Goal: Find specific page/section: Find specific page/section

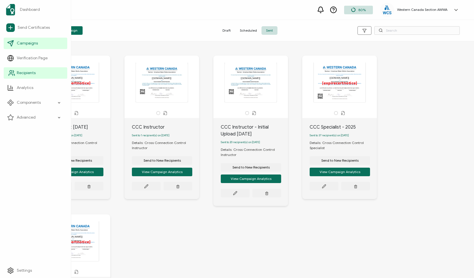
click at [16, 73] on link "Recipients" at bounding box center [35, 72] width 63 height 11
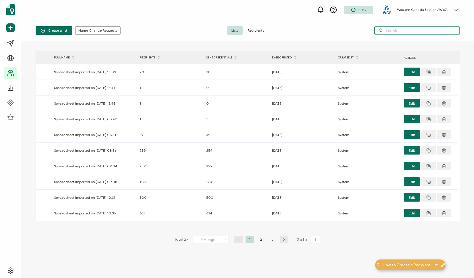
click at [395, 30] on input "text" at bounding box center [416, 30] width 85 height 9
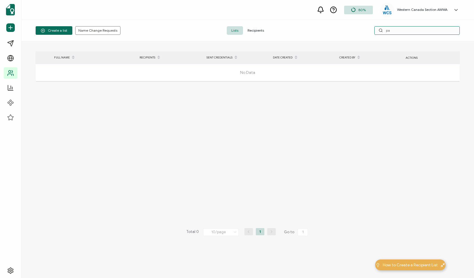
type input "p"
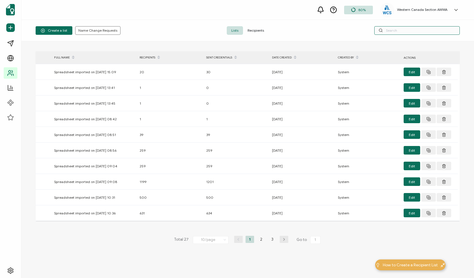
click at [406, 32] on input "text" at bounding box center [416, 30] width 85 height 9
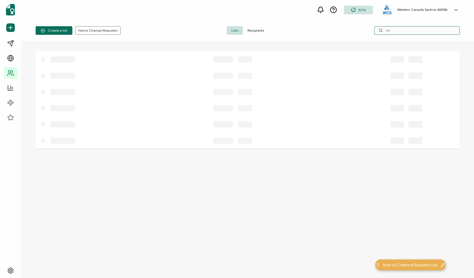
type input "m"
type input "r"
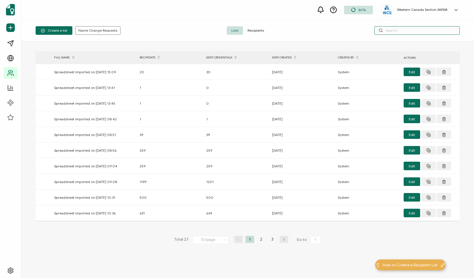
click at [434, 32] on input "text" at bounding box center [416, 30] width 85 height 9
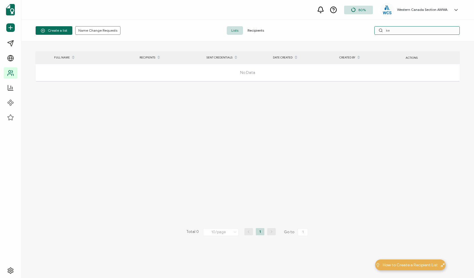
type input "k"
type input "d"
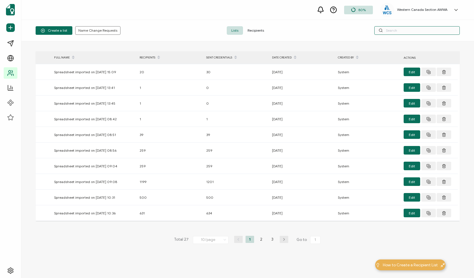
click at [417, 32] on input "text" at bounding box center [416, 30] width 85 height 9
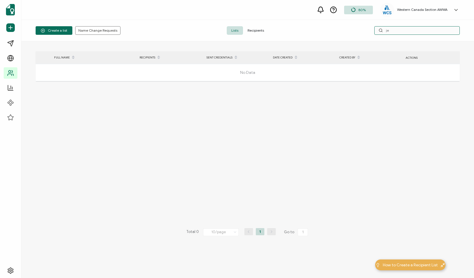
type input "j"
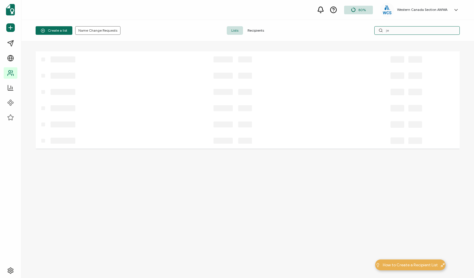
type input "j"
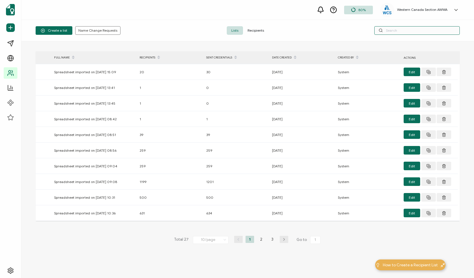
click at [415, 33] on input "text" at bounding box center [416, 30] width 85 height 9
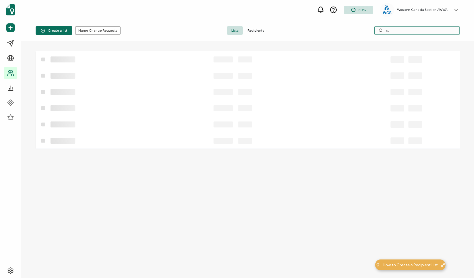
type input "s"
type input "a"
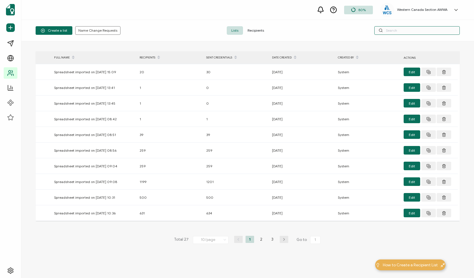
click at [423, 29] on input "text" at bounding box center [416, 30] width 85 height 9
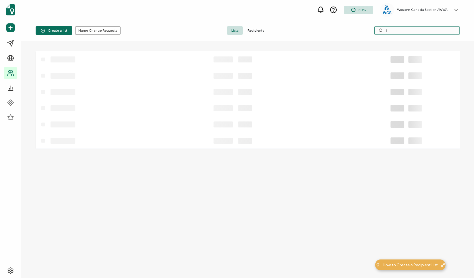
type input "j"
type input "m"
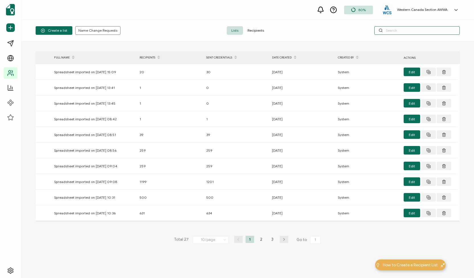
click at [434, 31] on input "text" at bounding box center [416, 30] width 85 height 9
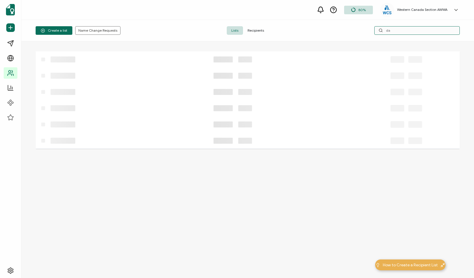
type input "d"
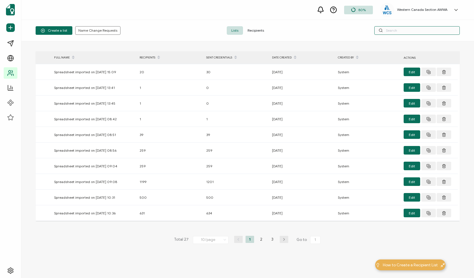
click at [400, 32] on input "text" at bounding box center [416, 30] width 85 height 9
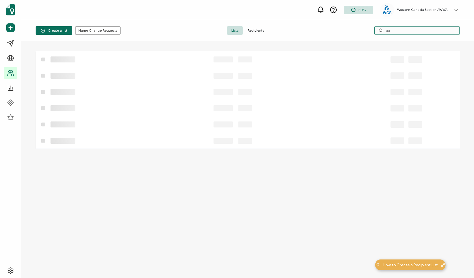
type input "a"
type input "w"
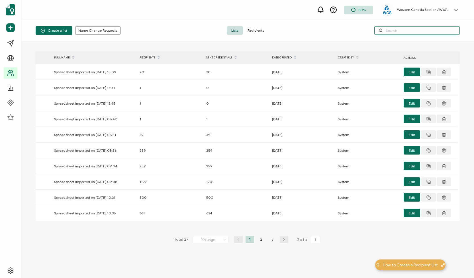
click at [422, 31] on input "text" at bounding box center [416, 30] width 85 height 9
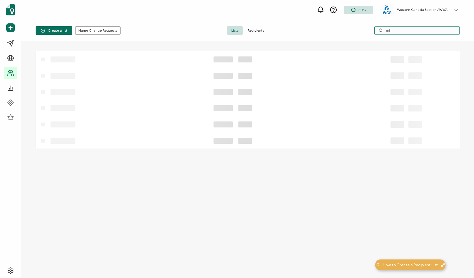
type input "m"
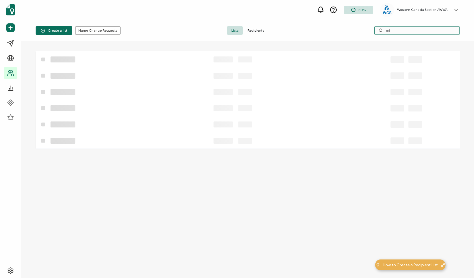
type input "m"
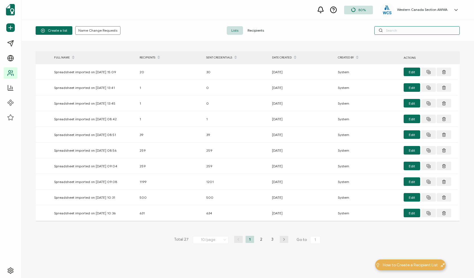
click at [435, 30] on input "text" at bounding box center [416, 30] width 85 height 9
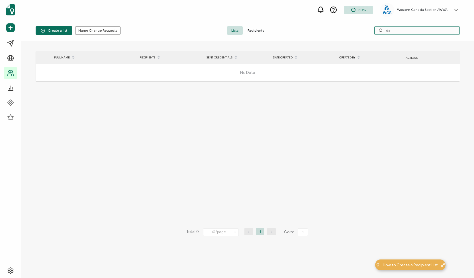
type input "d"
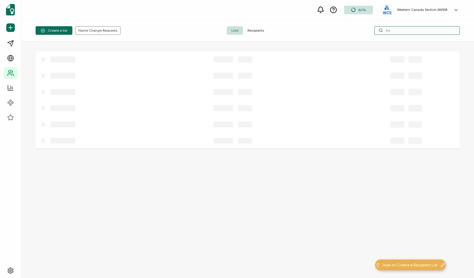
type input "h"
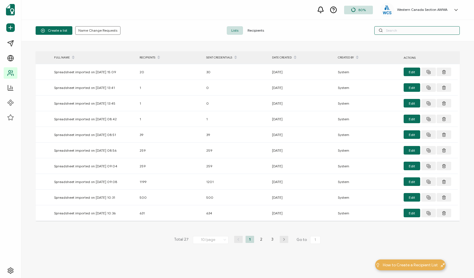
click at [420, 31] on input "text" at bounding box center [416, 30] width 85 height 9
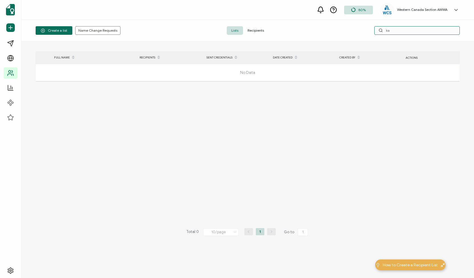
type input "k"
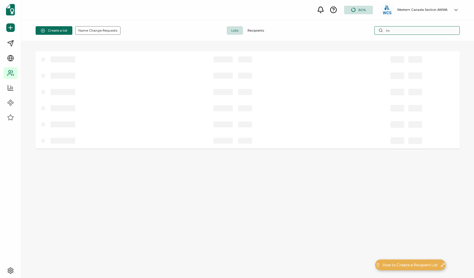
type input "k"
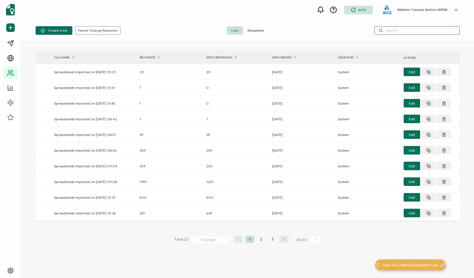
click at [424, 32] on input "text" at bounding box center [416, 30] width 85 height 9
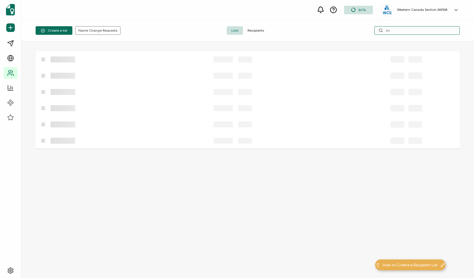
type input "k"
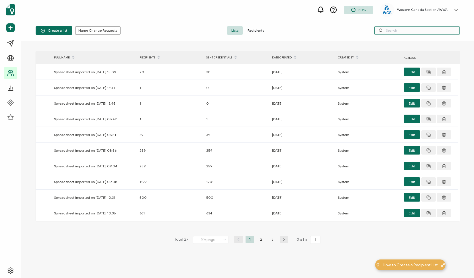
click at [431, 32] on input "text" at bounding box center [416, 30] width 85 height 9
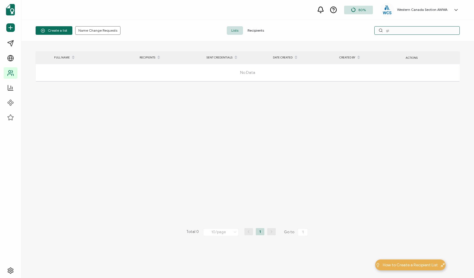
type input "g"
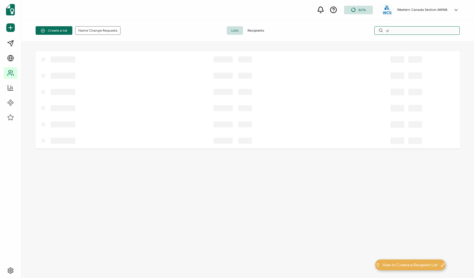
type input "g"
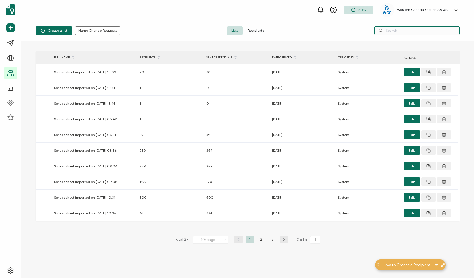
click at [426, 29] on input "text" at bounding box center [416, 30] width 85 height 9
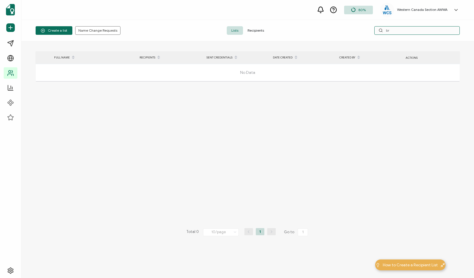
type input "b"
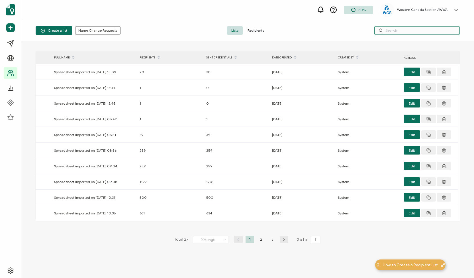
click at [414, 32] on input "text" at bounding box center [416, 30] width 85 height 9
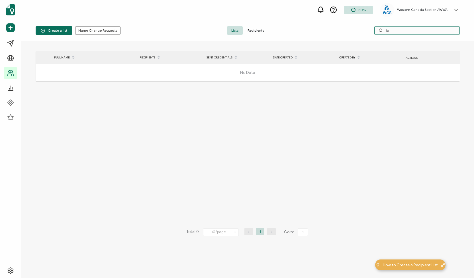
type input "j"
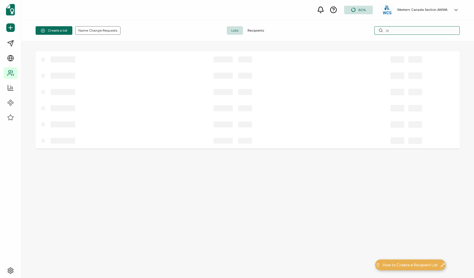
type input "j"
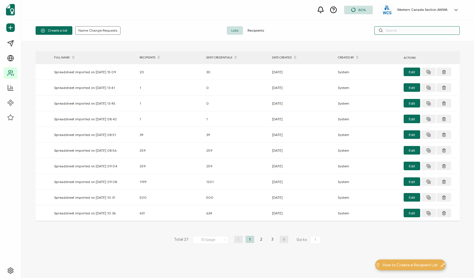
click at [415, 30] on input "text" at bounding box center [416, 30] width 85 height 9
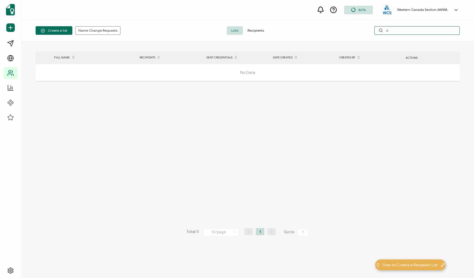
type input "d"
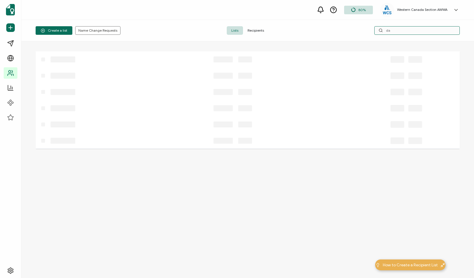
type input "d"
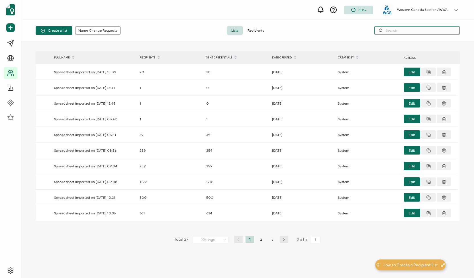
click at [426, 28] on input "text" at bounding box center [416, 30] width 85 height 9
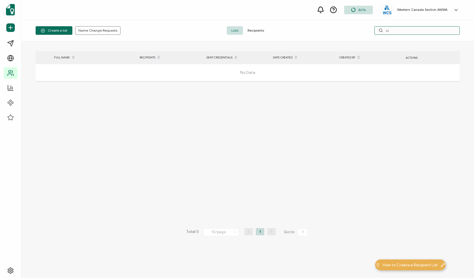
type input "j"
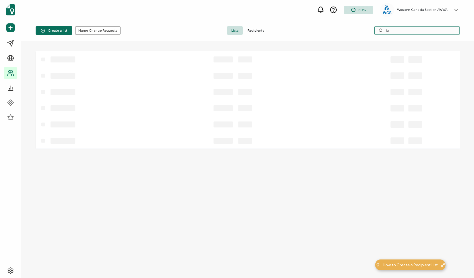
type input "j"
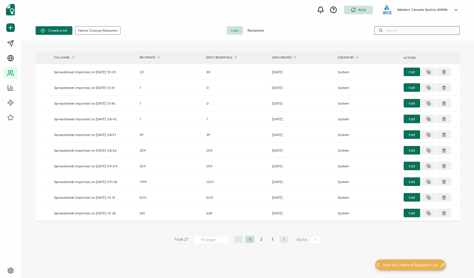
click at [403, 32] on input "text" at bounding box center [416, 30] width 85 height 9
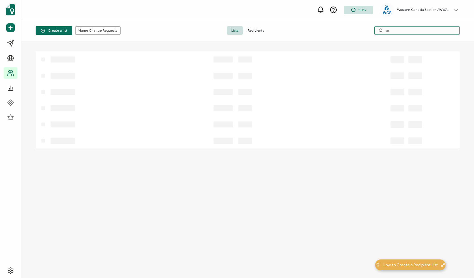
type input "a"
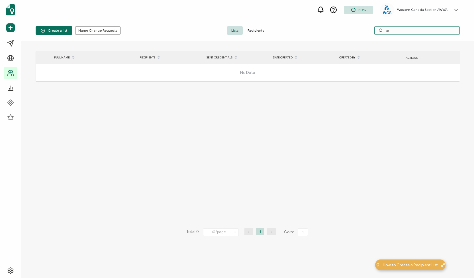
type input "a"
